Goal: Information Seeking & Learning: Learn about a topic

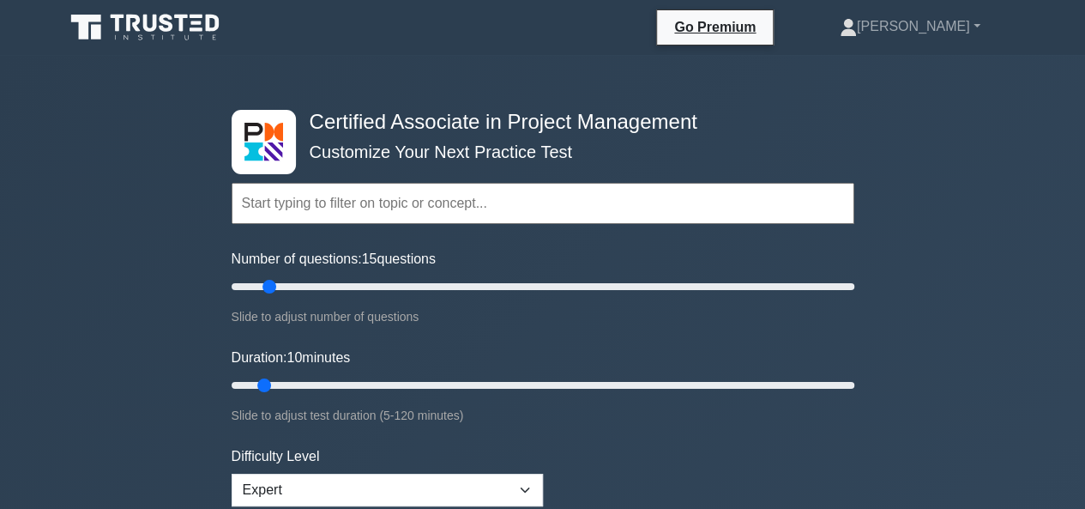
drag, startPoint x: 0, startPoint y: 0, endPoint x: 266, endPoint y: 287, distance: 391.5
type input "15"
click at [266, 287] on input "Number of questions: 15 questions" at bounding box center [543, 286] width 623 height 21
drag, startPoint x: 268, startPoint y: 385, endPoint x: 440, endPoint y: 378, distance: 171.7
type input "45"
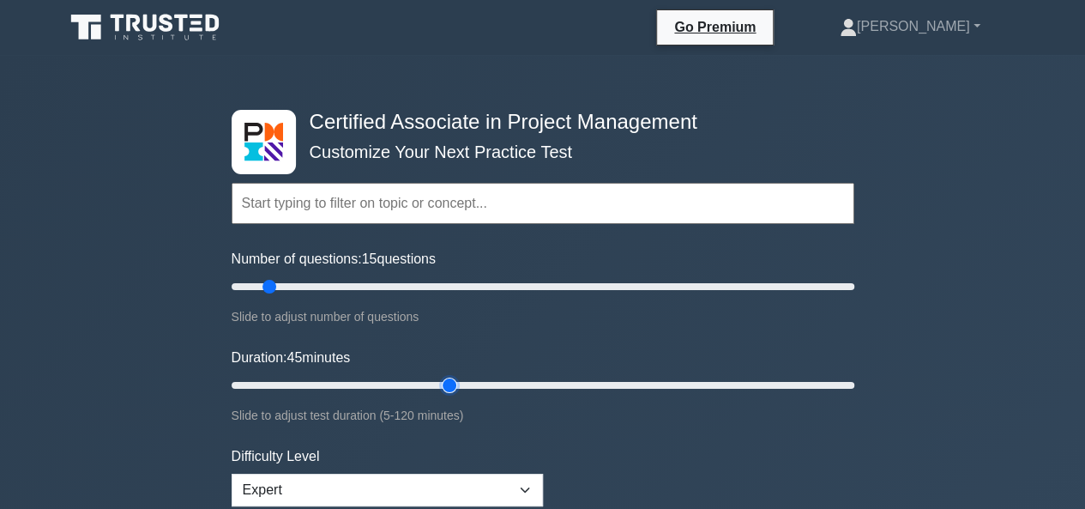
click at [440, 378] on input "Duration: 45 minutes" at bounding box center [543, 385] width 623 height 21
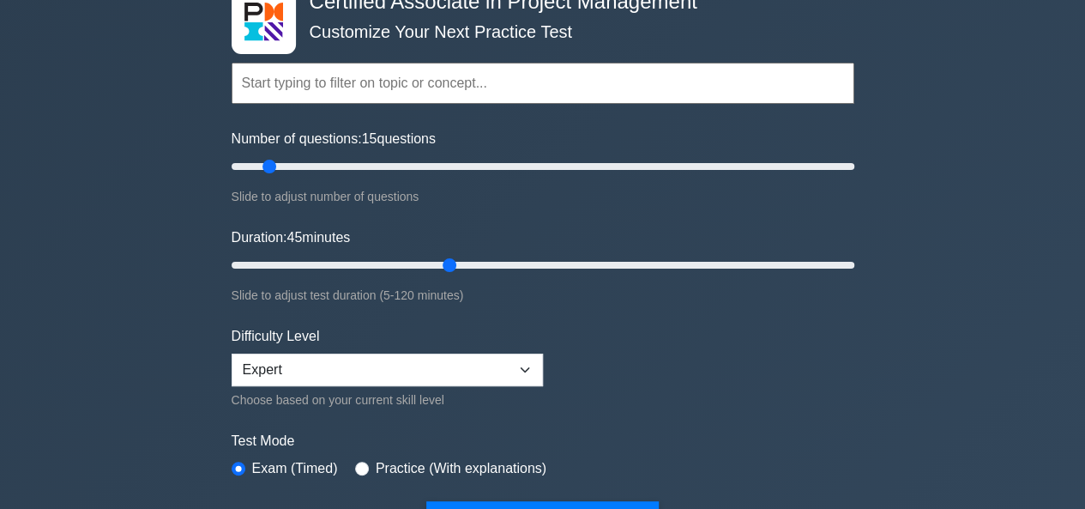
click at [513, 496] on form "Topics Project Scope Management Project Time Management Project Cost Management…" at bounding box center [543, 275] width 623 height 530
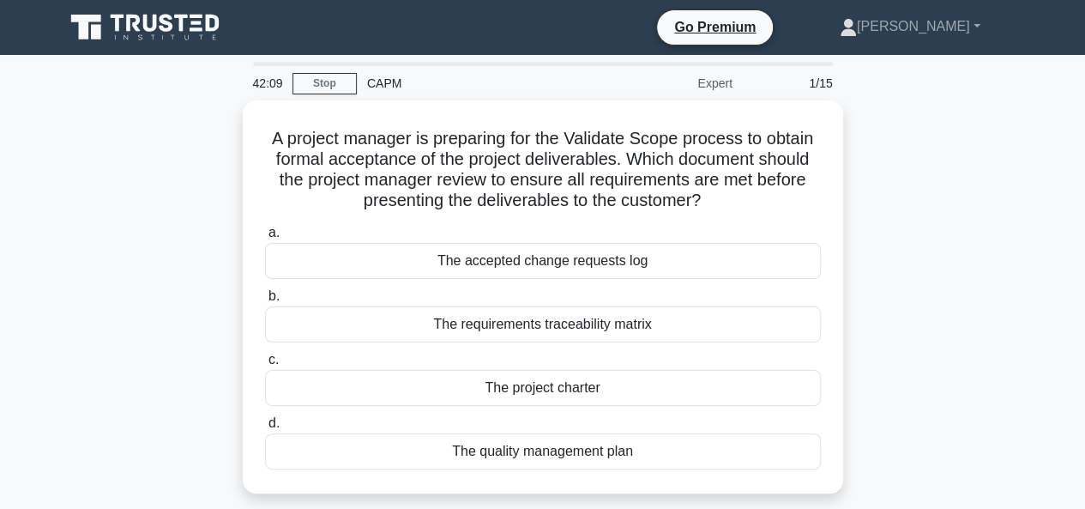
click at [386, 85] on div "CAPM" at bounding box center [475, 83] width 236 height 34
click at [419, 85] on div "CAPM" at bounding box center [475, 83] width 236 height 34
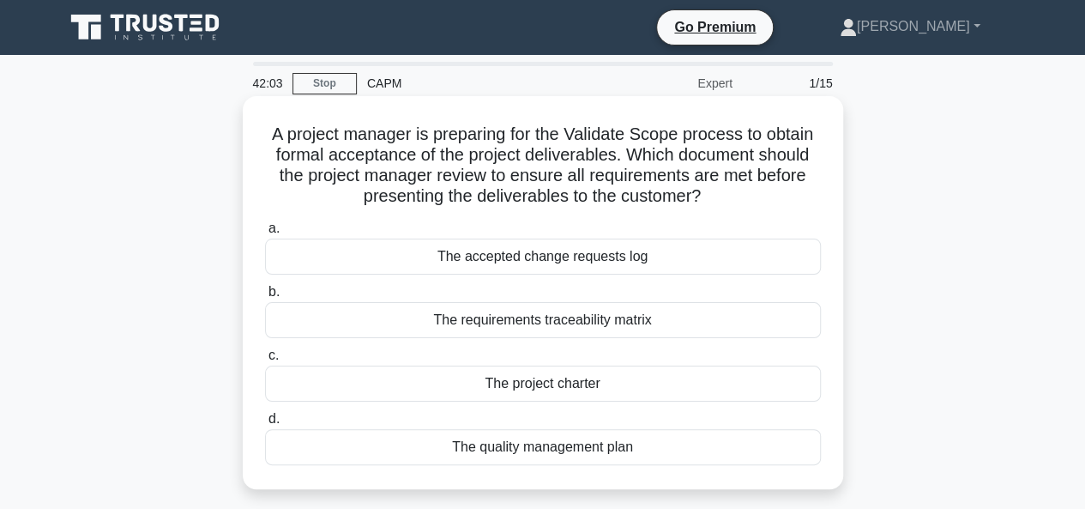
click at [640, 166] on h5 "A project manager is preparing for the Validate Scope process to obtain formal …" at bounding box center [542, 166] width 559 height 84
drag, startPoint x: 640, startPoint y: 166, endPoint x: 704, endPoint y: 191, distance: 69.3
click at [704, 191] on h5 "A project manager is preparing for the Validate Scope process to obtain formal …" at bounding box center [542, 166] width 559 height 84
drag, startPoint x: 704, startPoint y: 191, endPoint x: 649, endPoint y: 160, distance: 63.0
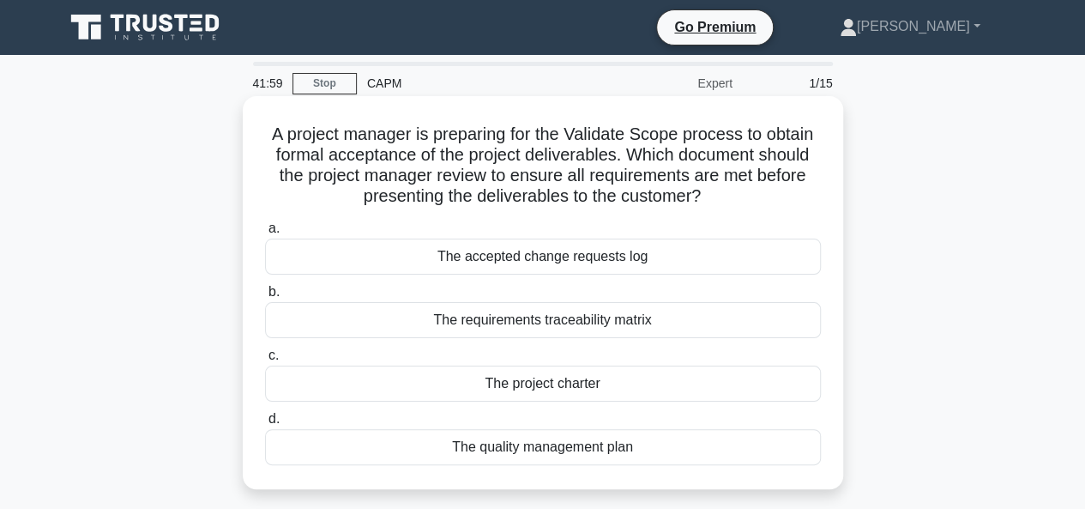
click at [649, 160] on h5 "A project manager is preparing for the Validate Scope process to obtain formal …" at bounding box center [542, 166] width 559 height 84
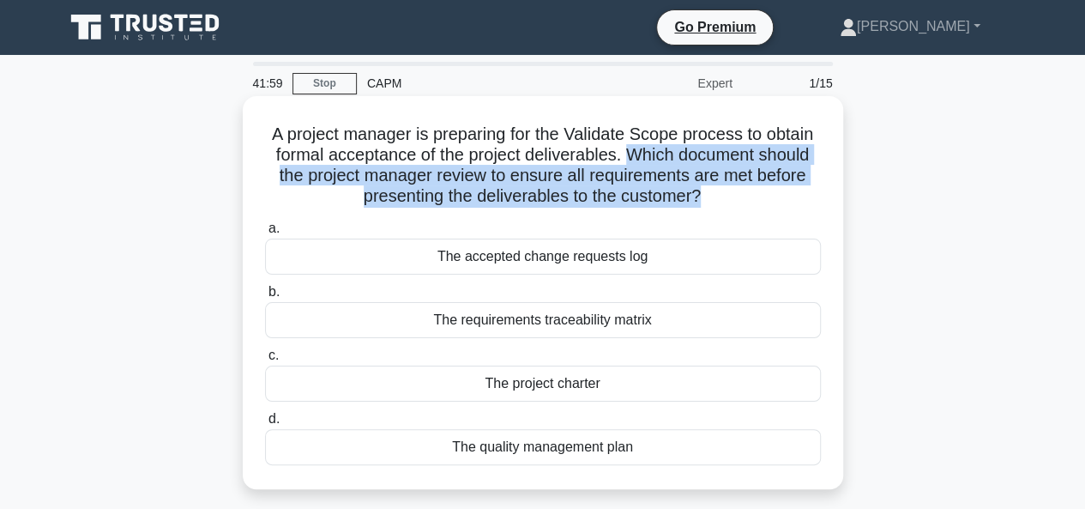
drag, startPoint x: 649, startPoint y: 160, endPoint x: 742, endPoint y: 207, distance: 103.6
click at [743, 207] on h5 "A project manager is preparing for the Validate Scope process to obtain formal …" at bounding box center [542, 166] width 559 height 84
click at [740, 207] on h5 "A project manager is preparing for the Validate Scope process to obtain formal …" at bounding box center [542, 166] width 559 height 84
click at [720, 195] on icon at bounding box center [709, 192] width 21 height 15
drag, startPoint x: 725, startPoint y: 195, endPoint x: 652, endPoint y: 161, distance: 80.2
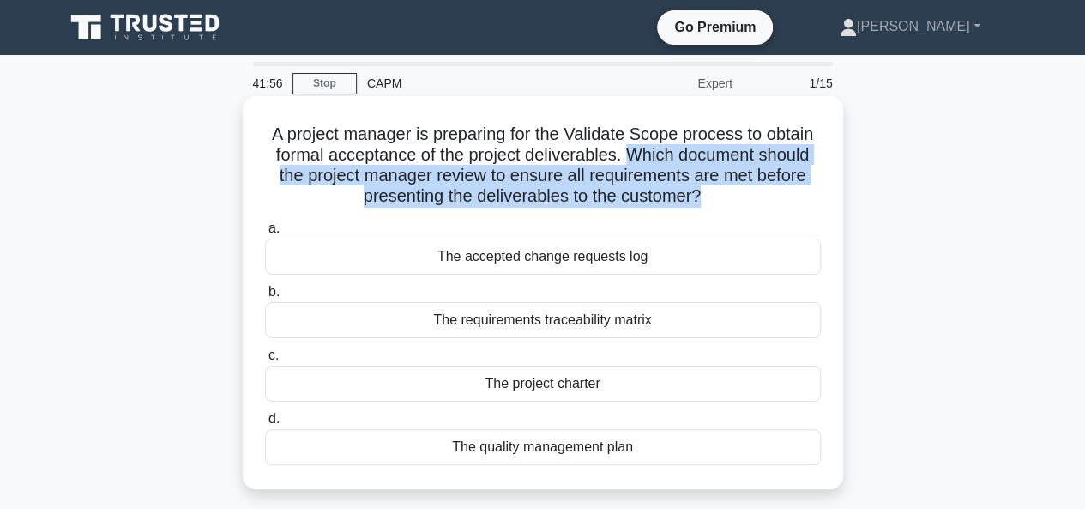
click at [652, 161] on h5 "A project manager is preparing for the Validate Scope process to obtain formal …" at bounding box center [542, 166] width 559 height 84
drag, startPoint x: 652, startPoint y: 161, endPoint x: 698, endPoint y: 200, distance: 60.3
click at [698, 200] on h5 "A project manager is preparing for the Validate Scope process to obtain formal …" at bounding box center [542, 166] width 559 height 84
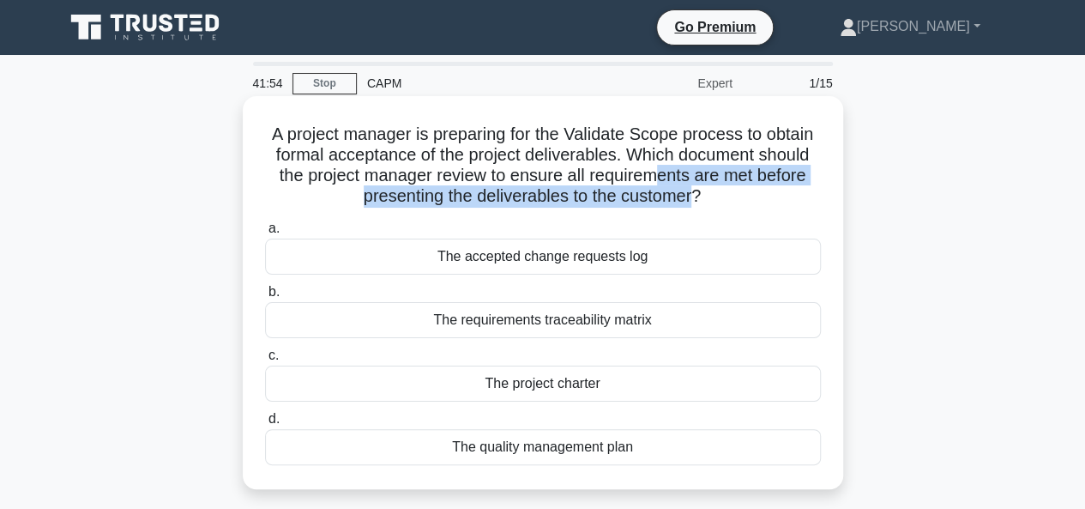
drag, startPoint x: 693, startPoint y: 195, endPoint x: 654, endPoint y: 167, distance: 48.1
click at [654, 167] on h5 "A project manager is preparing for the Validate Scope process to obtain formal …" at bounding box center [542, 166] width 559 height 84
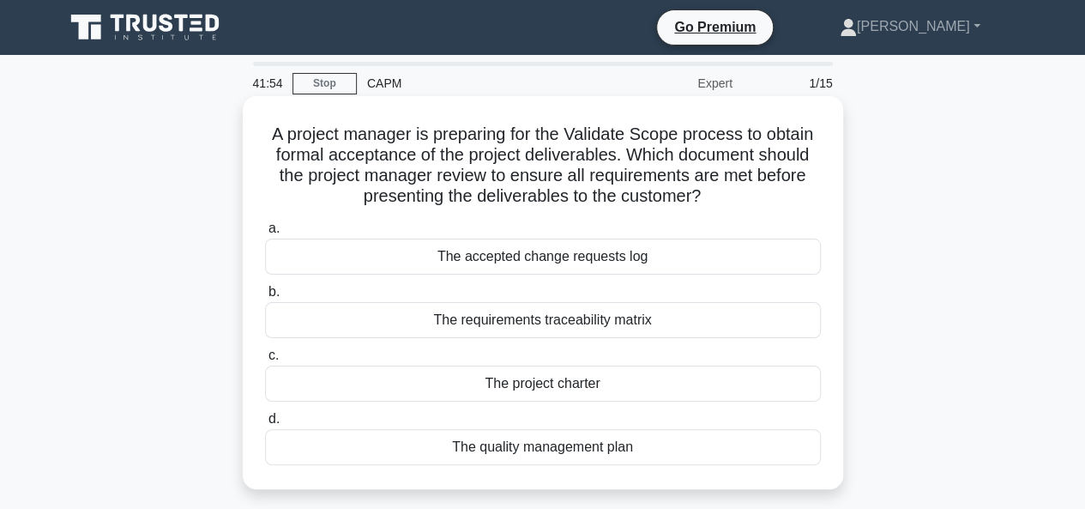
click at [643, 158] on h5 "A project manager is preparing for the Validate Scope process to obtain formal …" at bounding box center [542, 166] width 559 height 84
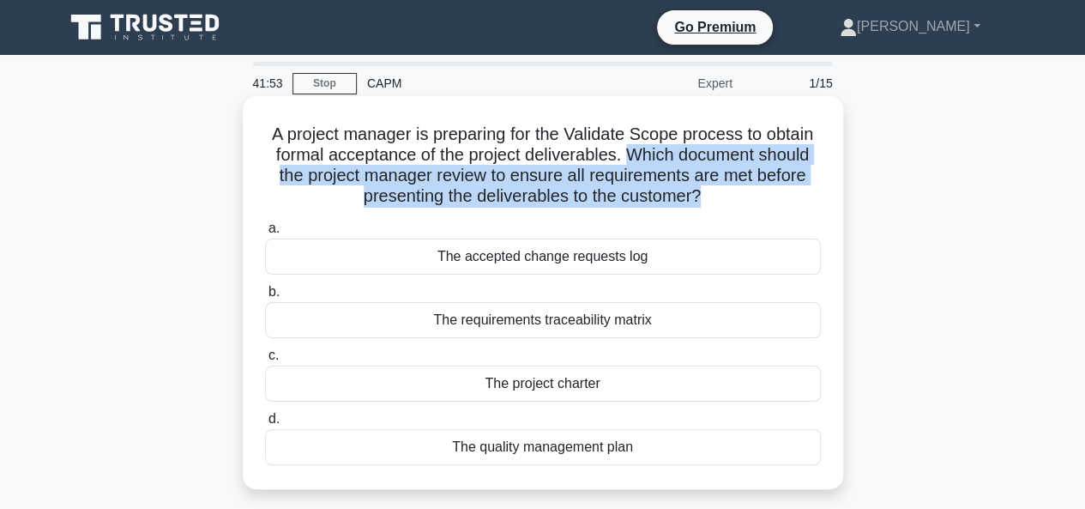
drag, startPoint x: 643, startPoint y: 158, endPoint x: 693, endPoint y: 191, distance: 59.9
click at [693, 191] on h5 "A project manager is preparing for the Validate Scope process to obtain formal …" at bounding box center [542, 166] width 559 height 84
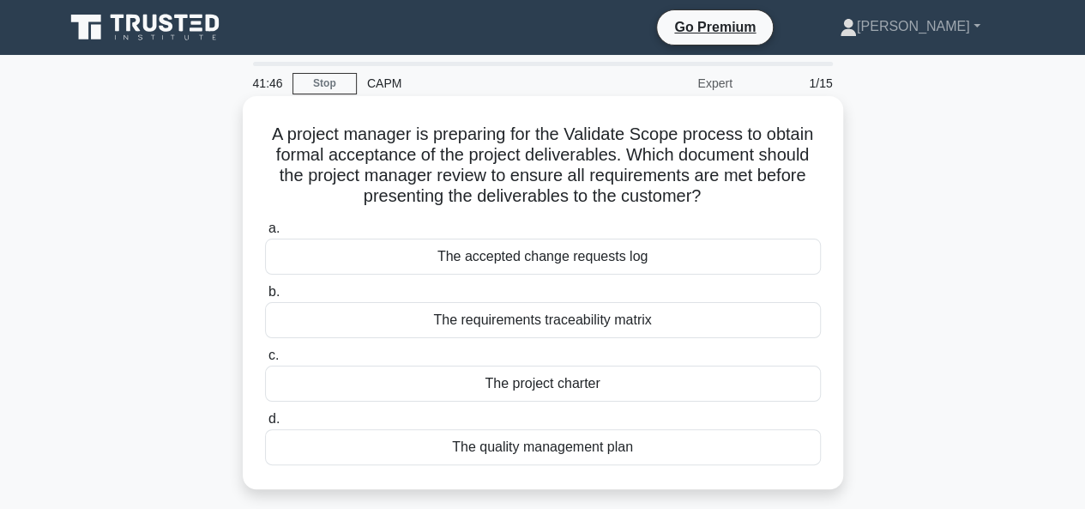
click at [369, 133] on h5 "A project manager is preparing for the Validate Scope process to obtain formal …" at bounding box center [542, 166] width 559 height 84
click at [369, 132] on h5 "A project manager is preparing for the Validate Scope process to obtain formal …" at bounding box center [542, 166] width 559 height 84
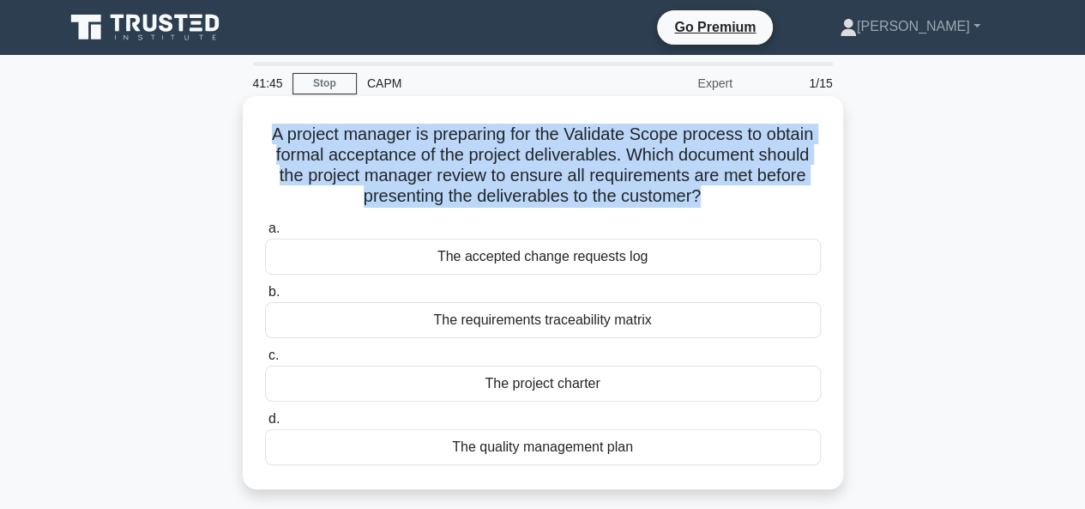
click at [369, 132] on h5 "A project manager is preparing for the Validate Scope process to obtain formal …" at bounding box center [542, 166] width 559 height 84
click at [393, 143] on h5 "A project manager is preparing for the Validate Scope process to obtain formal …" at bounding box center [542, 166] width 559 height 84
